Goal: Navigation & Orientation: Find specific page/section

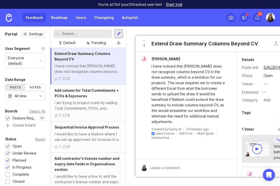
click at [10, 17] on img at bounding box center [9, 18] width 6 height 8
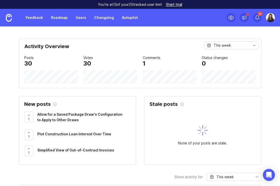
click at [215, 17] on img at bounding box center [270, 17] width 9 height 9
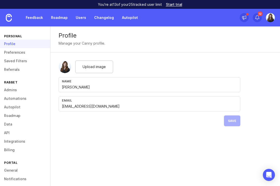
click at [23, 139] on link "Integrations" at bounding box center [25, 141] width 50 height 9
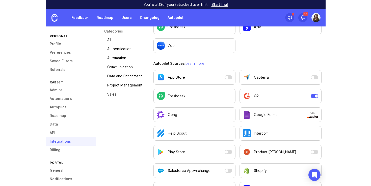
scroll to position [77, 0]
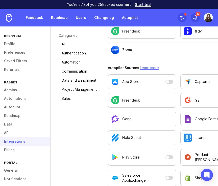
click at [35, 16] on link "Feedback" at bounding box center [34, 17] width 23 height 9
